Goal: Task Accomplishment & Management: Complete application form

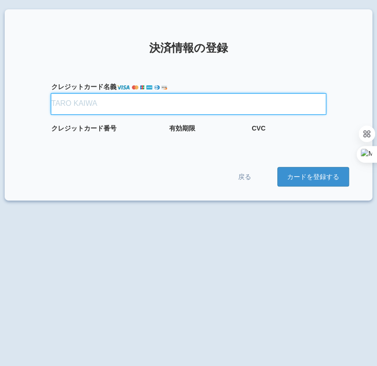
click at [149, 107] on input "クレジット カード名義" at bounding box center [188, 104] width 275 height 21
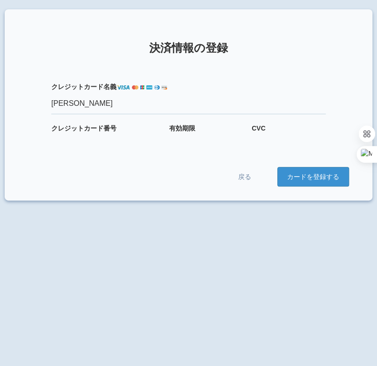
click at [180, 170] on div "戻る カードを登録する" at bounding box center [188, 177] width 321 height 20
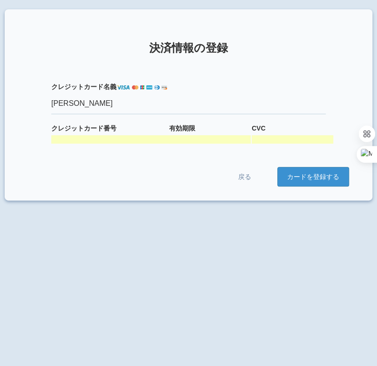
click at [183, 160] on form "クレジット カード名義 KENTA SAITO クレジット カード番号 有効期限 CVC 戻る カードを登録する" at bounding box center [188, 124] width 321 height 123
click at [320, 171] on button "カードを登録する" at bounding box center [313, 177] width 72 height 20
click at [212, 145] on form "クレジット カード名義 KENTA SAITO クレジット カード番号 有効期限 CVC 戻る カードを登録する" at bounding box center [188, 124] width 321 height 123
click at [147, 142] on div at bounding box center [144, 139] width 186 height 8
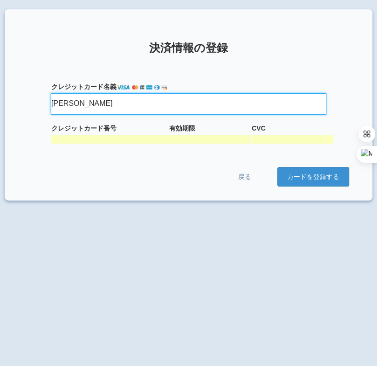
click at [131, 99] on input "KENTA SAITO" at bounding box center [188, 104] width 275 height 21
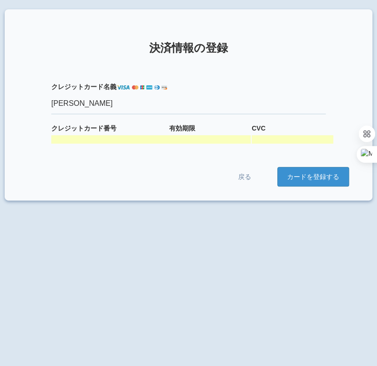
click at [62, 196] on section "× 決済情報の登録 クレジット カード名義 KENTA SAITO クレジット カード番号 有効期限 CVC 戻る カードを登録する" at bounding box center [189, 104] width 368 height 191
click at [135, 137] on div at bounding box center [144, 139] width 186 height 8
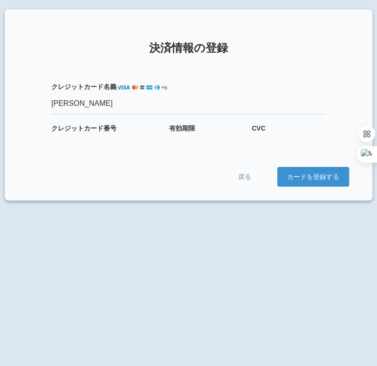
click at [131, 267] on div "× 決済情報の登録 クレジット カード名義 KENTA SAITO クレジット カード番号 有効期限 CVC 戻る カードを登録する" at bounding box center [188, 192] width 377 height 366
click at [300, 174] on button "カードを登録する" at bounding box center [313, 177] width 72 height 20
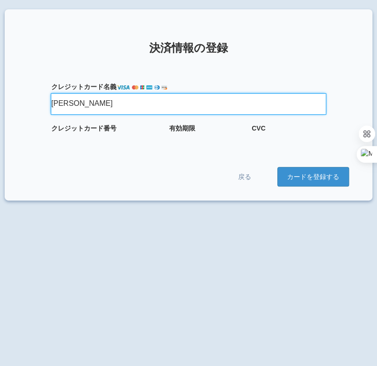
click at [110, 102] on input "KENTA SAITO" at bounding box center [188, 104] width 275 height 21
type input "K"
click at [277, 167] on button "カードを登録する" at bounding box center [313, 177] width 72 height 20
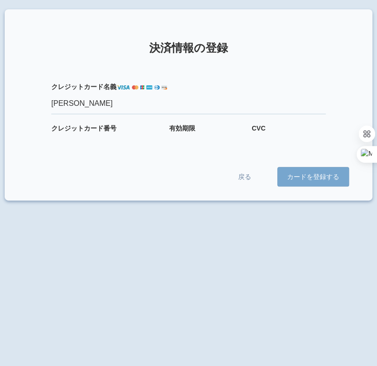
click at [109, 59] on section "× 決済情報の登録 クレジット カード名義 KENTA SAITO クレジット カード番号 有効期限 CVC 戻る カードを登録する" at bounding box center [189, 104] width 368 height 191
click at [305, 181] on button "カードを登録する" at bounding box center [313, 177] width 72 height 20
click at [316, 176] on button "カードを登録する" at bounding box center [313, 177] width 72 height 20
click at [75, 103] on div at bounding box center [188, 183] width 377 height 366
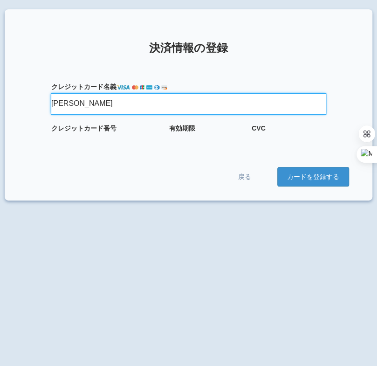
click at [110, 106] on input "KENTA SAITO" at bounding box center [188, 104] width 275 height 21
type input "K"
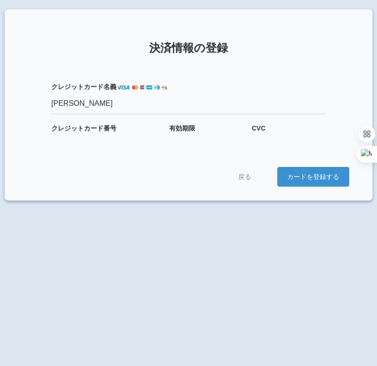
click at [245, 286] on div "× 決済情報の登録 クレジット カード名義 KENTA SAITO クレジット カード番号 有効期限 CVC 戻る カードを登録する" at bounding box center [188, 192] width 377 height 366
click at [331, 173] on button "カードを登録する" at bounding box center [313, 177] width 72 height 20
click at [160, 169] on div "戻る カードを登録する" at bounding box center [188, 177] width 321 height 20
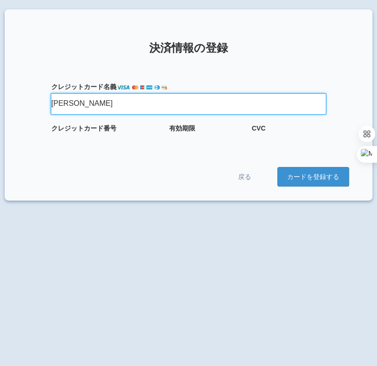
click at [112, 99] on input "KENTA SAITO" at bounding box center [188, 104] width 275 height 21
type input "KENTA SAITO"
click at [277, 167] on button "カードを登録する" at bounding box center [313, 177] width 72 height 20
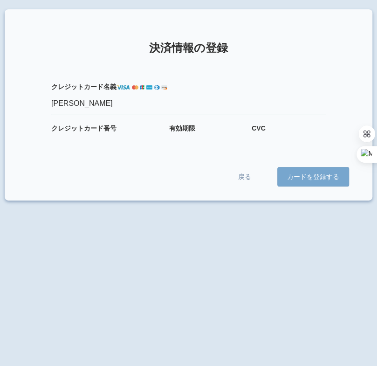
click at [290, 176] on button "カードを登録する" at bounding box center [313, 177] width 72 height 20
click at [301, 181] on button "カードを登録する" at bounding box center [313, 177] width 72 height 20
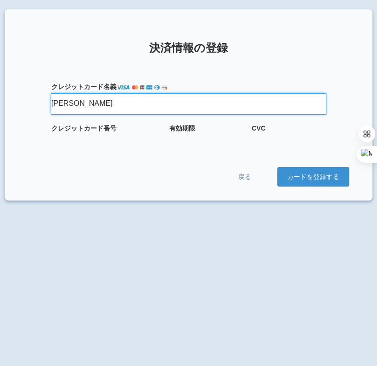
drag, startPoint x: 137, startPoint y: 107, endPoint x: 10, endPoint y: 100, distance: 126.5
click at [11, 100] on section "× 決済情報の登録 クレジット カード名義 KENTA SAITO クレジット カード番号 有効期限 CVC 戻る カードを登録する" at bounding box center [189, 104] width 368 height 191
type input "KENTA SAITO"
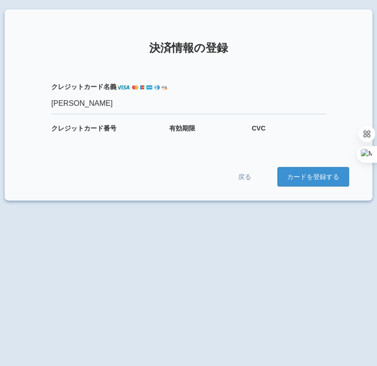
click at [133, 153] on form "クレジット カード名義 KENTA SAITO クレジット カード番号 有効期限 CVC 戻る カードを登録する" at bounding box center [188, 124] width 321 height 123
click at [142, 246] on div "× 決済情報の登録 クレジット カード名義 KENTA SAITO クレジット カード番号 有効期限 CVC 戻る カードを登録する" at bounding box center [188, 192] width 377 height 366
click at [314, 166] on form "クレジット カード名義 KENTA SAITO クレジット カード番号 有効期限 CVC 戻る カードを登録する" at bounding box center [188, 124] width 321 height 123
click at [314, 174] on button "カードを登録する" at bounding box center [313, 177] width 72 height 20
click at [235, 175] on link "戻る" at bounding box center [245, 176] width 56 height 19
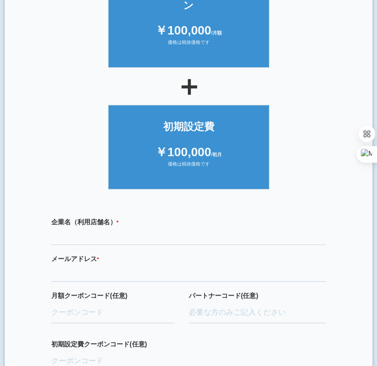
scroll to position [85, 0]
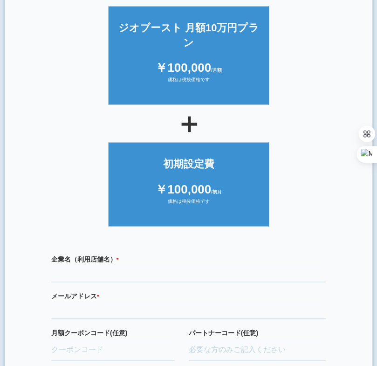
click at [44, 203] on ul "初期設定費 ￥100,000 /初月 価格は税抜価格です" at bounding box center [188, 181] width 321 height 89
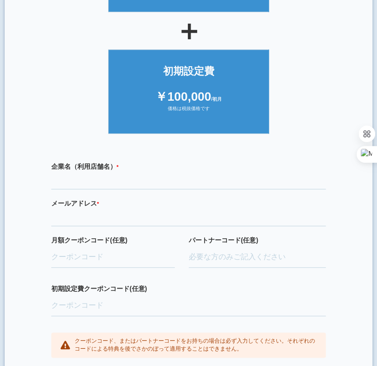
scroll to position [178, 0]
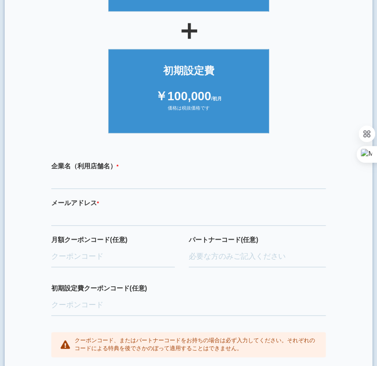
click at [130, 186] on div "企業名（利用店舗名） * 必須項目です" at bounding box center [188, 174] width 275 height 27
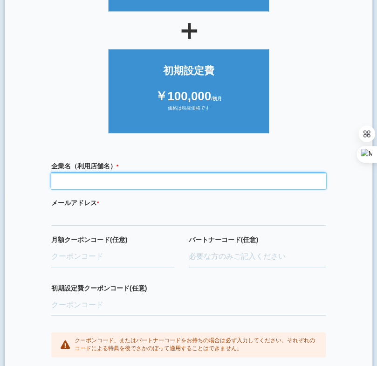
click at [131, 189] on input "text" at bounding box center [188, 181] width 275 height 16
type input "s"
type input "スタート不動産株式会社"
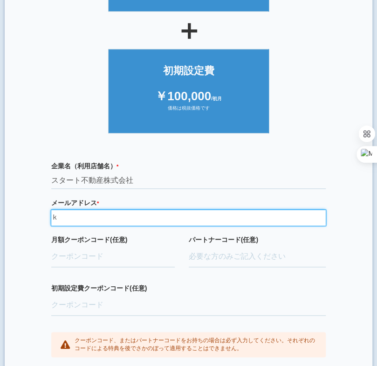
type input "け"
type input "kenta0428jp@gmail.com"
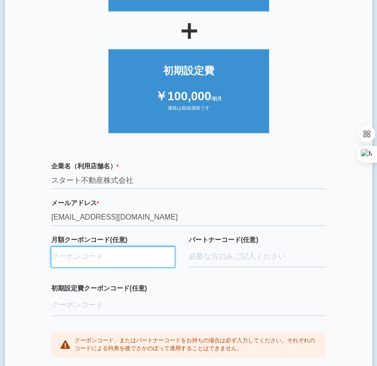
click at [118, 267] on input "月額クーポンコード(任意)" at bounding box center [113, 257] width 124 height 21
click at [98, 267] on input "月額クーポンコード(任意)" at bounding box center [113, 257] width 124 height 21
paste input "hZ1wXElG"
type input "hZ1wXElG"
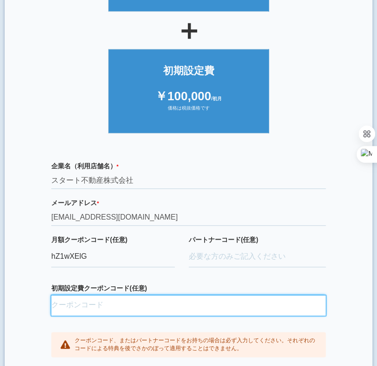
click at [118, 316] on input "初期設定費クーポンコード(任意)" at bounding box center [188, 305] width 275 height 21
paste input "oQ9fvfbL"
type input "oQ9fvfbL"
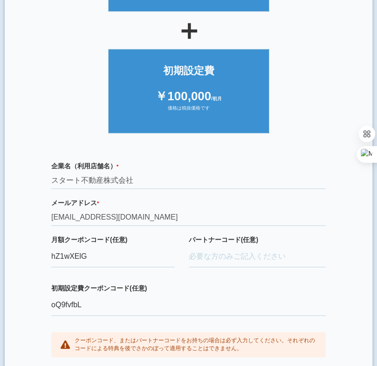
click at [45, 293] on div "企業名（利用店舗名） * 必須項目です スタート不動産株式会社 メールアドレス * 必須項目です 正しいメールアドレスを入力してください kenta0428j…" at bounding box center [188, 259] width 321 height 214
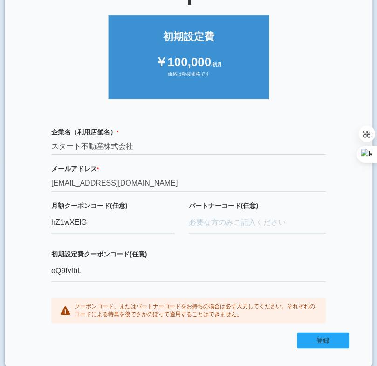
click at [336, 332] on button "登録" at bounding box center [323, 340] width 52 height 16
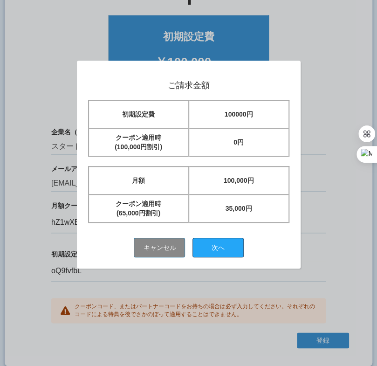
click at [243, 240] on button "次へ" at bounding box center [217, 248] width 51 height 20
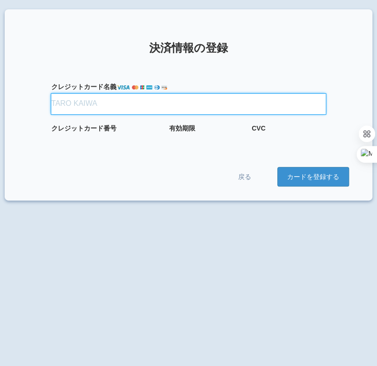
click at [53, 107] on input "クレジット カード名義" at bounding box center [188, 104] width 275 height 21
type input "[PERSON_NAME]"
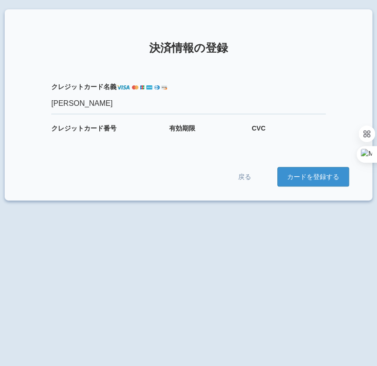
click at [199, 135] on div "有効期限" at bounding box center [206, 134] width 74 height 20
click at [120, 288] on div "× 決済情報の登録 クレジット カード名義 [PERSON_NAME] クレジット カード番号 有効期限 CVC 戻る カードを登録する" at bounding box center [188, 192] width 377 height 366
click at [320, 167] on button "カードを登録する" at bounding box center [313, 177] width 72 height 20
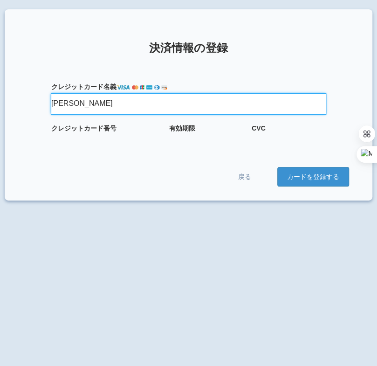
click at [120, 105] on input "KENTA SAITO" at bounding box center [188, 104] width 275 height 21
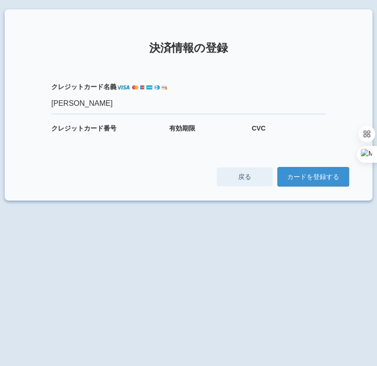
click at [248, 174] on link "戻る" at bounding box center [245, 176] width 56 height 19
